Goal: Transaction & Acquisition: Purchase product/service

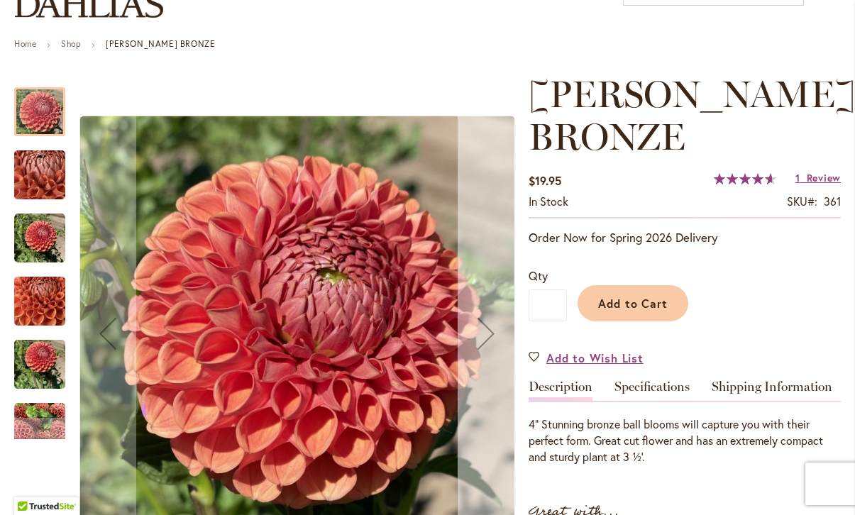
scroll to position [177, 0]
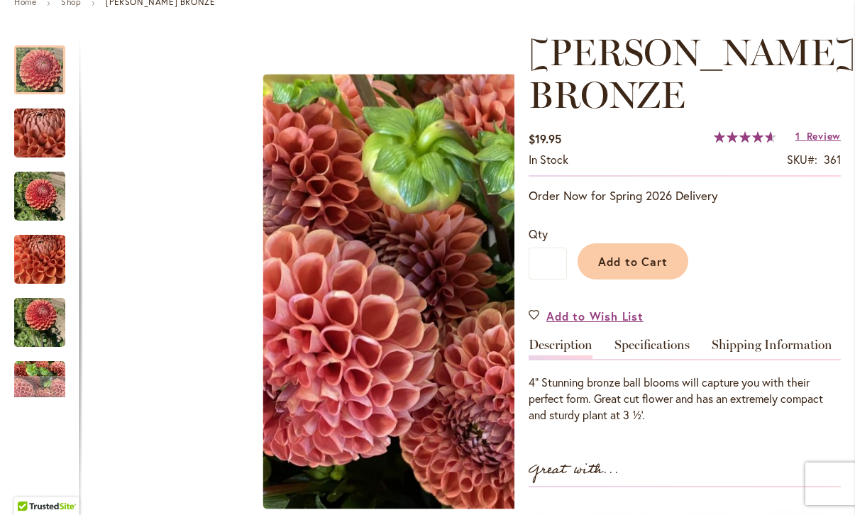
drag, startPoint x: 296, startPoint y: 146, endPoint x: 979, endPoint y: 169, distance: 683.2
click at [855, 169] on html "Skip to Accessibility Information The store will not work correctly in the case…" at bounding box center [427, 257] width 855 height 515
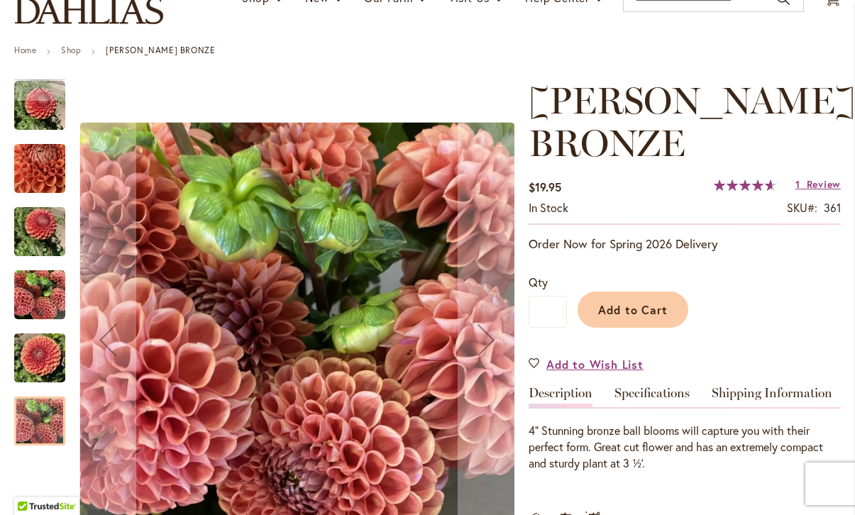
scroll to position [128, 0]
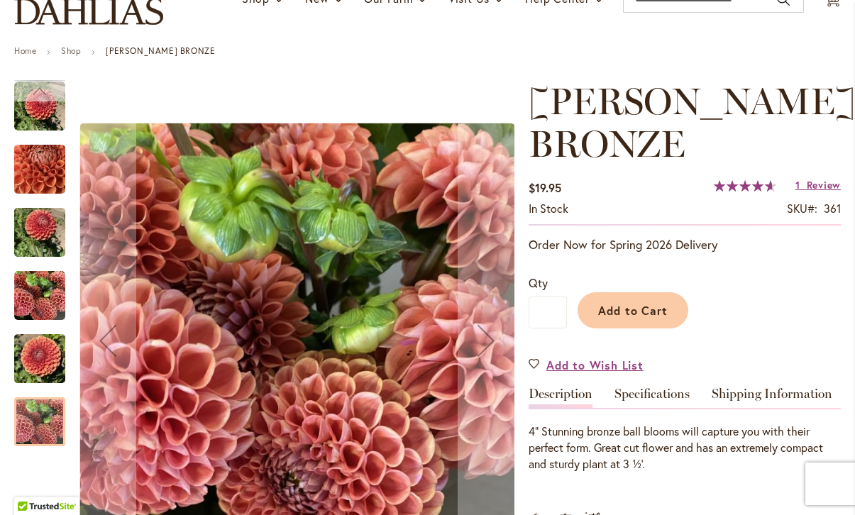
click at [48, 99] on div "Previous" at bounding box center [39, 90] width 21 height 21
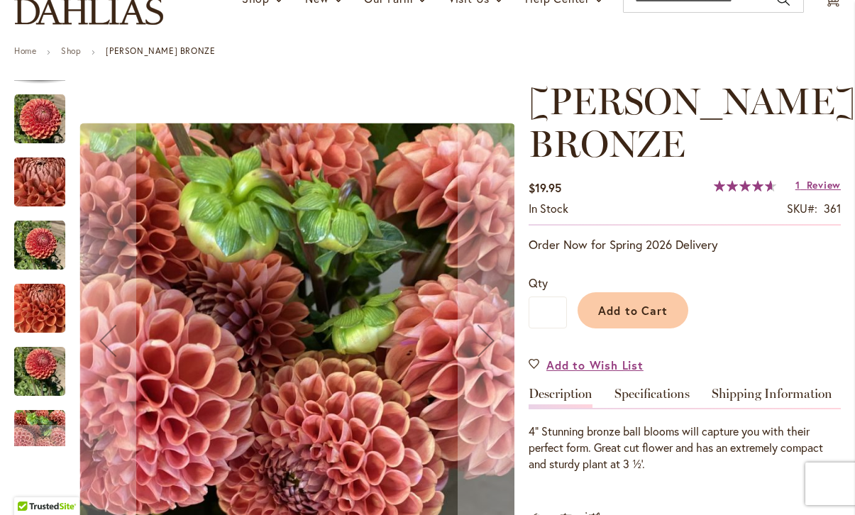
click at [49, 126] on img "CORNEL BRONZE" at bounding box center [39, 119] width 51 height 51
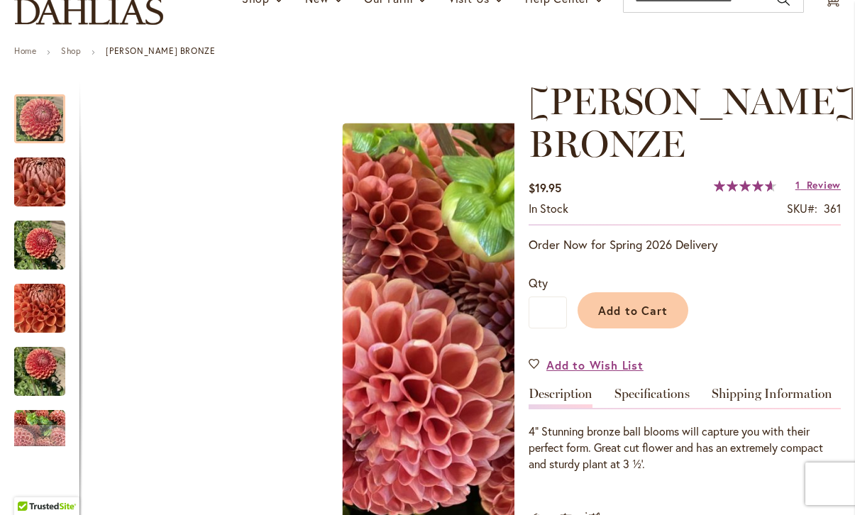
drag, startPoint x: 278, startPoint y: 238, endPoint x: 1043, endPoint y: 196, distance: 765.6
click at [855, 196] on html "Skip to Accessibility Information The store will not work correctly in the case…" at bounding box center [427, 257] width 855 height 515
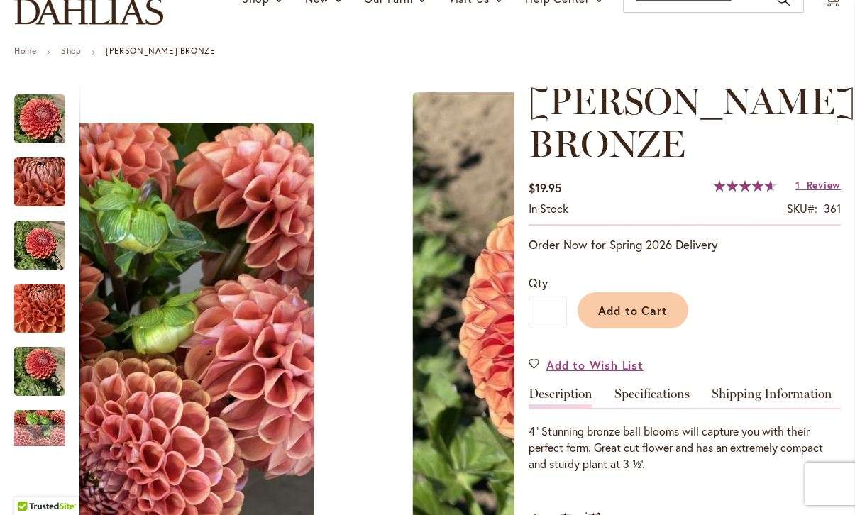
drag, startPoint x: 278, startPoint y: 360, endPoint x: 613, endPoint y: 98, distance: 425.3
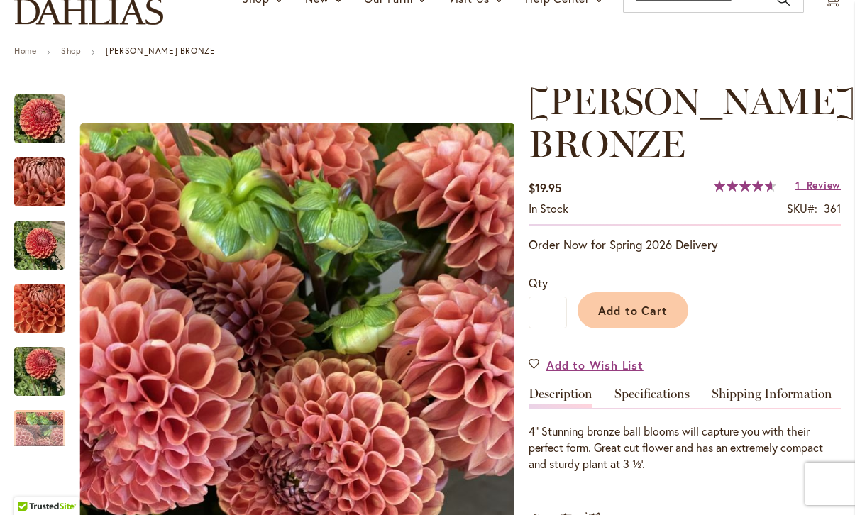
scroll to position [126, 0]
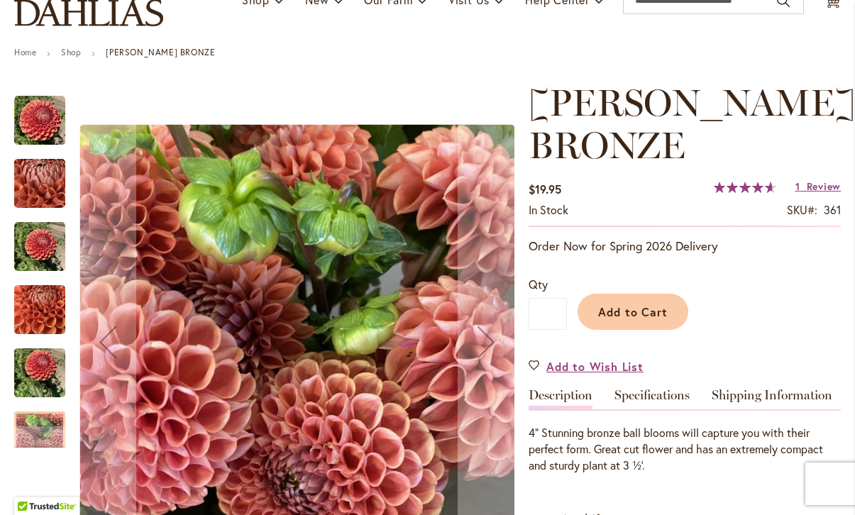
click at [44, 120] on img "CORNEL BRONZE" at bounding box center [39, 120] width 51 height 51
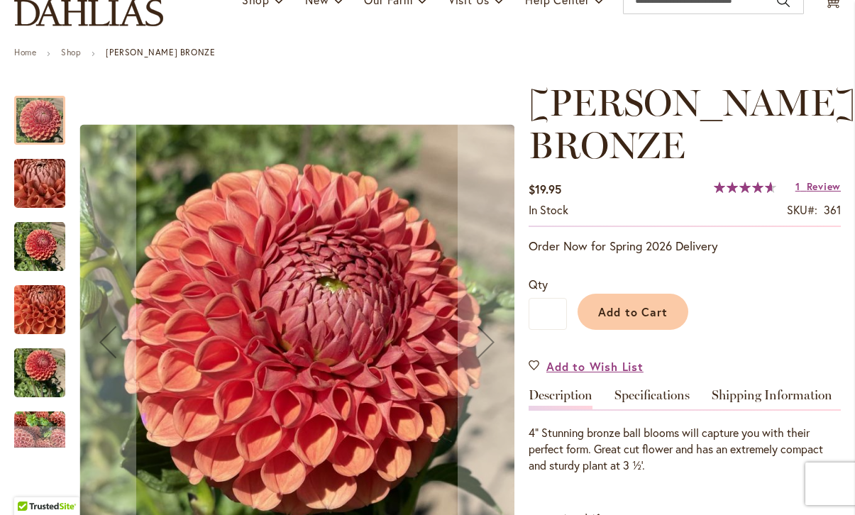
click at [287, 316] on img "CORNEL BRONZE" at bounding box center [296, 341] width 435 height 435
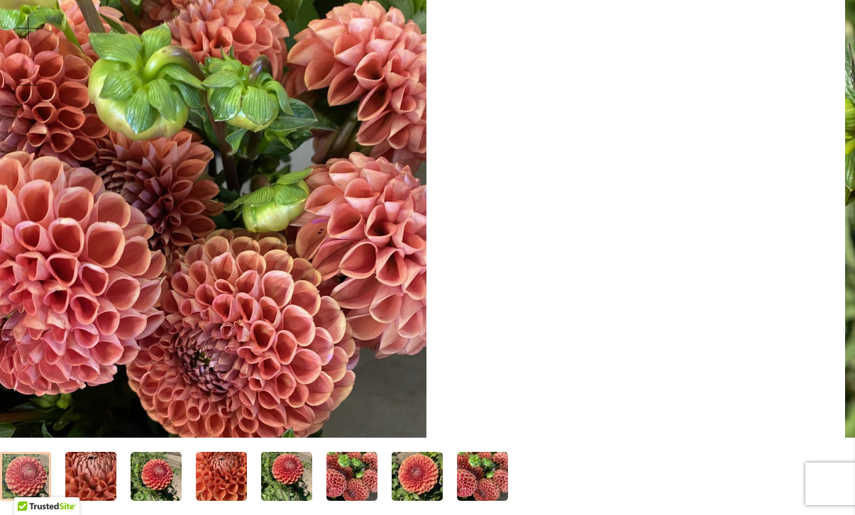
drag, startPoint x: 443, startPoint y: 207, endPoint x: 1080, endPoint y: 87, distance: 647.9
click at [855, 87] on html "Skip to Accessibility Information The store will not work correctly in the case…" at bounding box center [427, 257] width 855 height 515
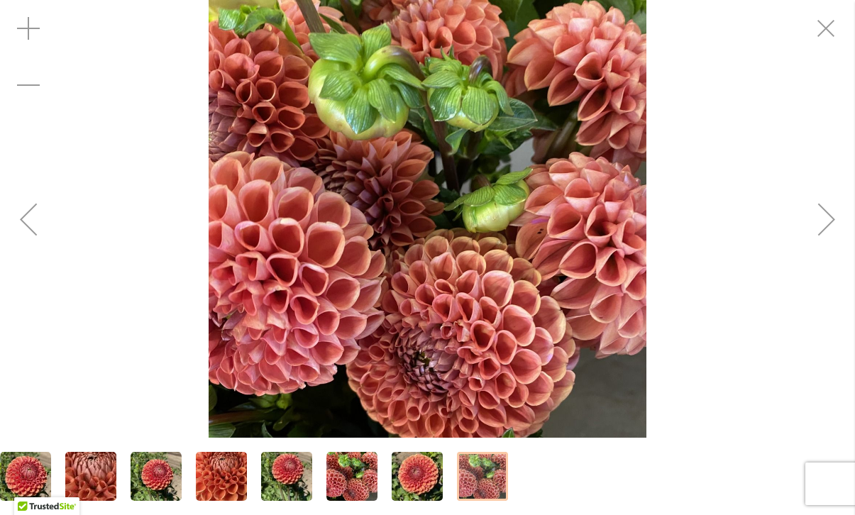
click at [500, 223] on img "CORNEL BRONZE" at bounding box center [428, 219] width 438 height 438
